Goal: Navigation & Orientation: Find specific page/section

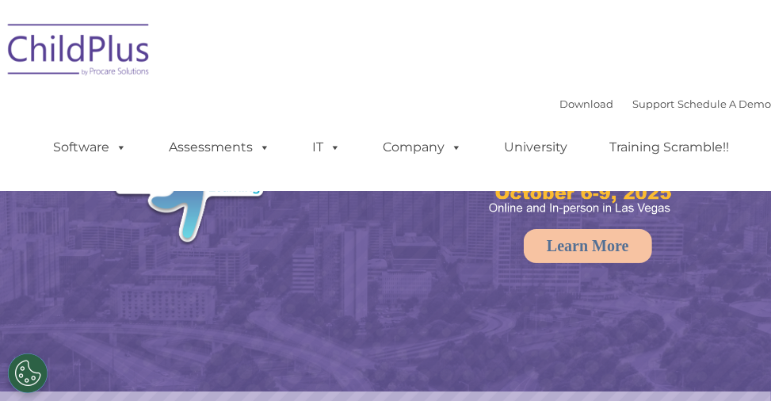
select select "MEDIUM"
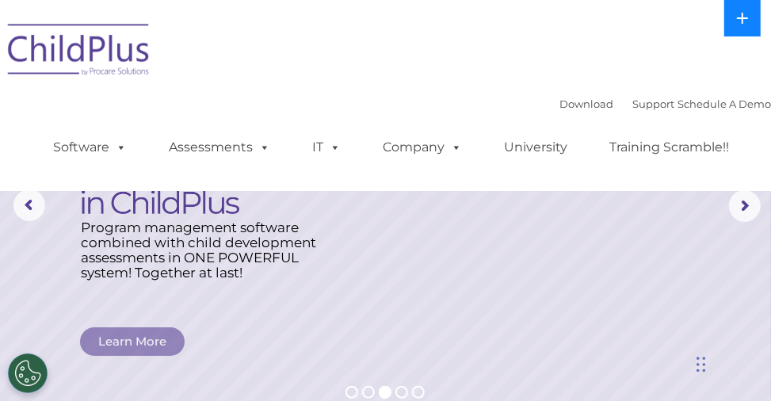
click at [743, 25] on button at bounding box center [742, 18] width 36 height 36
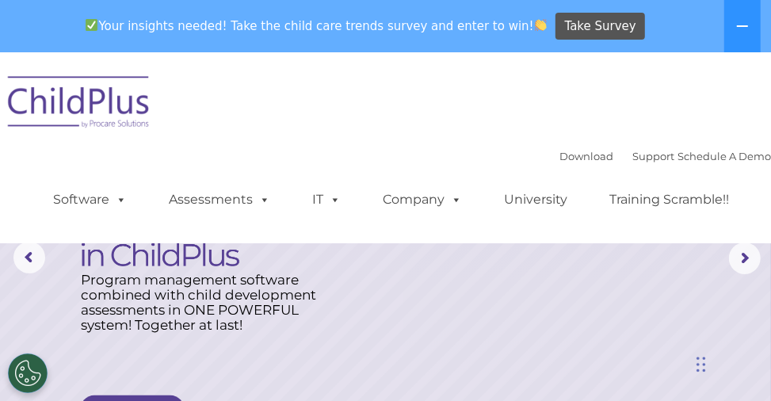
click at [469, 167] on div "Download Support | Schedule A Demo  MENU MENU Software ChildPlus: The original…" at bounding box center [396, 187] width 750 height 87
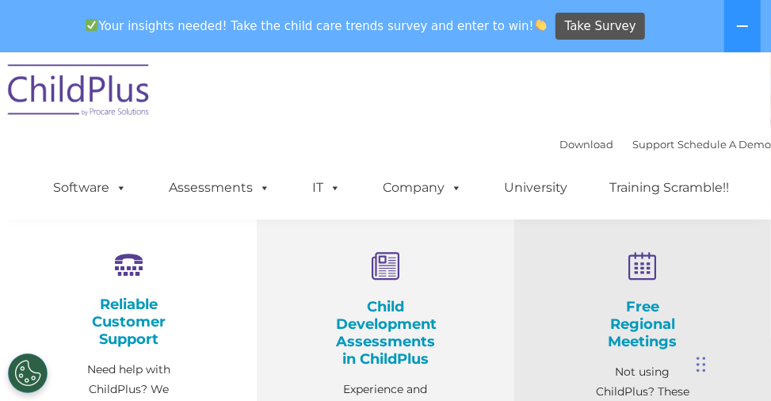
scroll to position [317, 0]
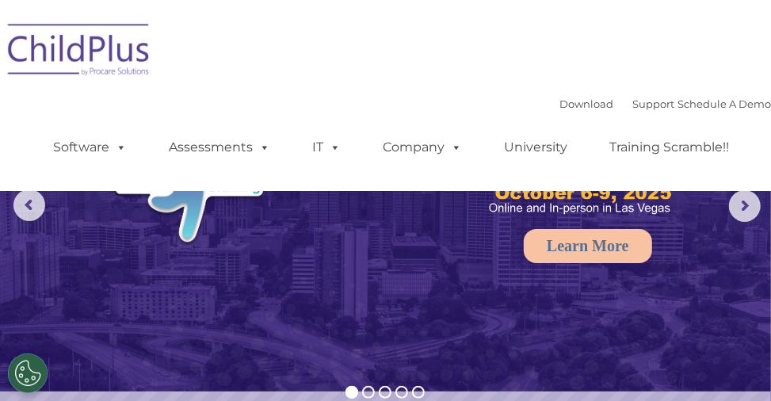
select select "MEDIUM"
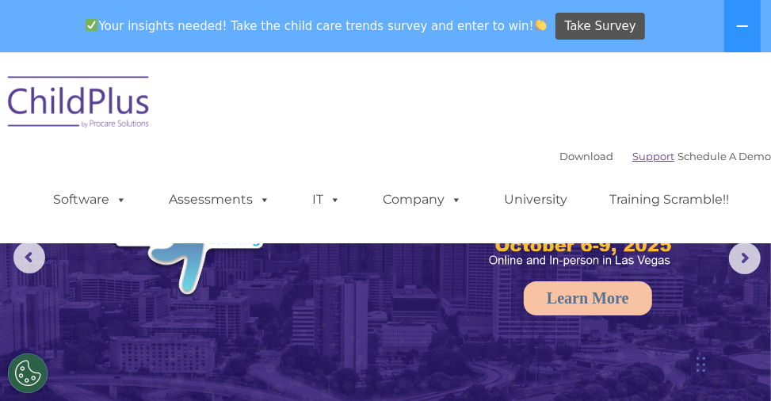
click at [638, 158] on link "Support" at bounding box center [653, 156] width 42 height 13
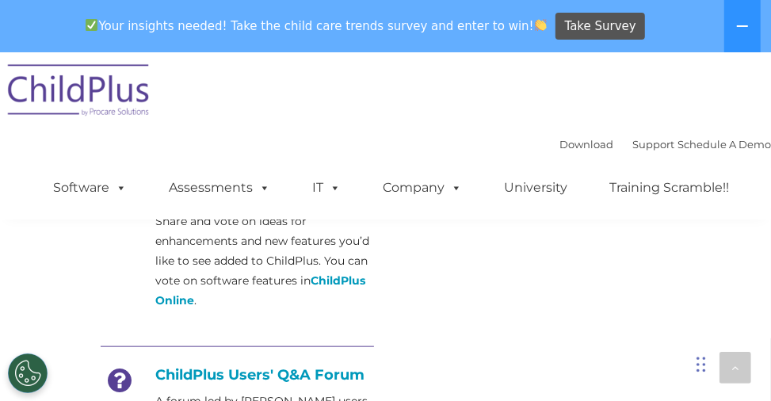
scroll to position [824, 0]
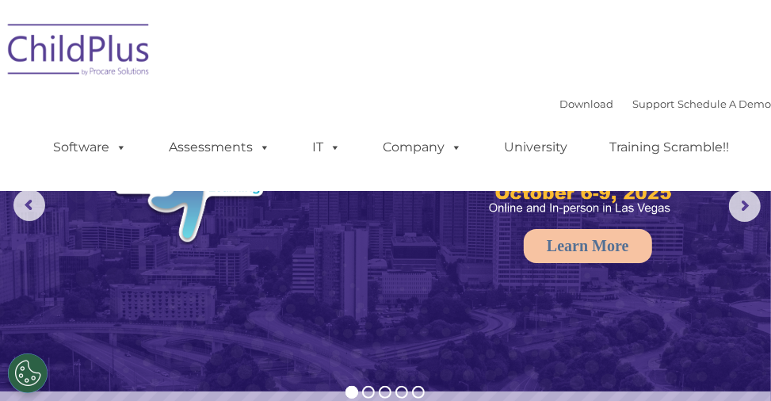
select select "MEDIUM"
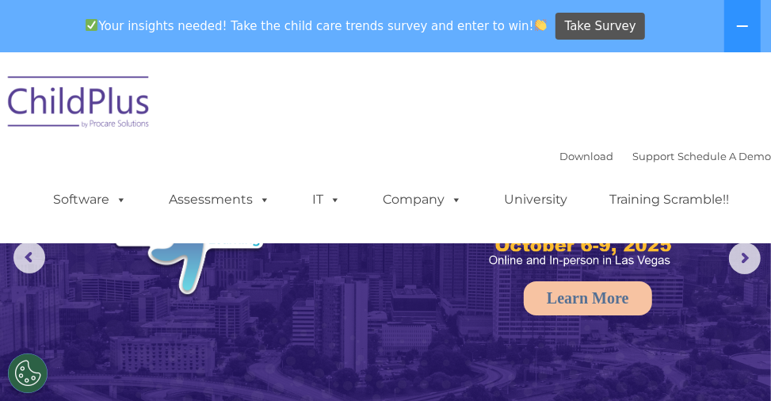
click at [118, 46] on div "Your insights needed! Take the child care trends survey and enter to win! Take …" at bounding box center [363, 27] width 727 height 52
click at [71, 103] on img at bounding box center [79, 104] width 159 height 79
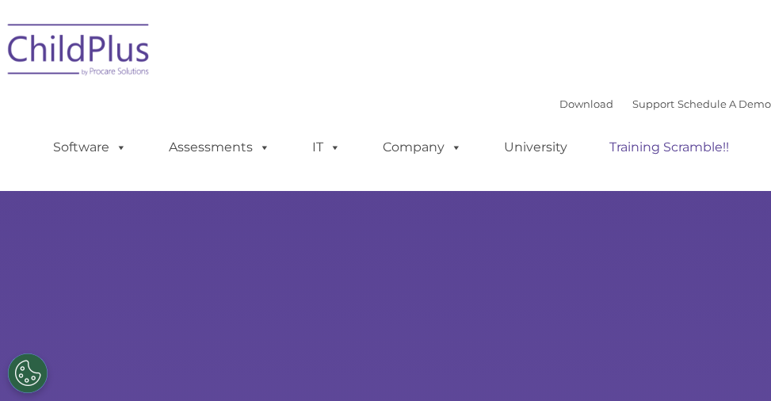
type input ""
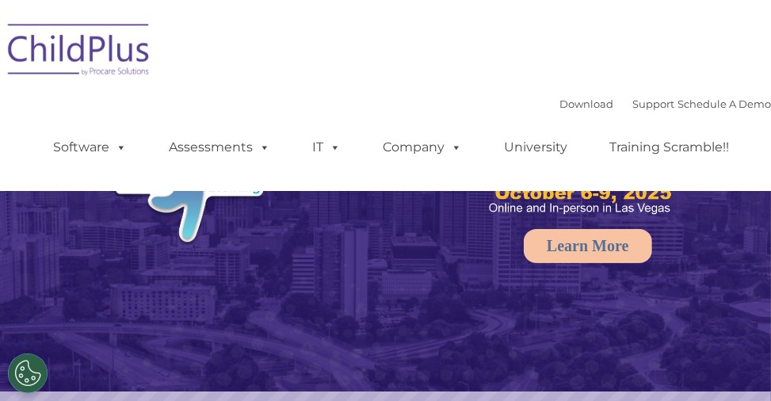
select select "MEDIUM"
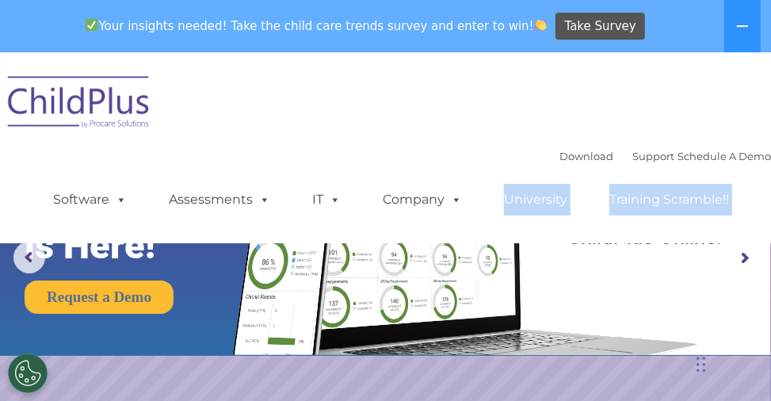
drag, startPoint x: 540, startPoint y: 178, endPoint x: 760, endPoint y: -11, distance: 290.6
